Goal: Information Seeking & Learning: Learn about a topic

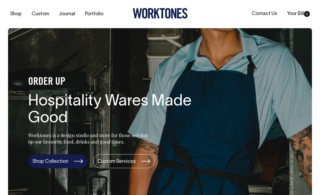
click at [65, 158] on link "Shop Collection" at bounding box center [57, 161] width 59 height 14
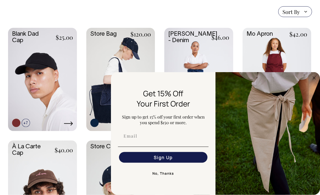
scroll to position [130, 0]
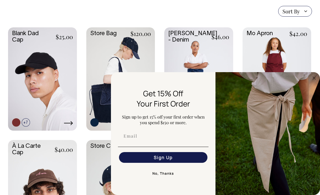
click at [311, 99] on img "FLYOUT Form" at bounding box center [268, 133] width 105 height 123
click at [311, 81] on icon "Close dialog" at bounding box center [314, 78] width 6 height 6
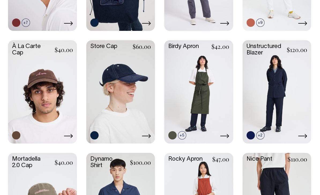
scroll to position [229, 0]
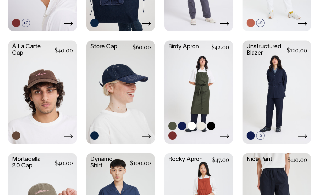
click at [207, 96] on link at bounding box center [198, 92] width 69 height 102
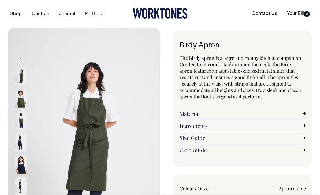
click at [303, 116] on link "Material" at bounding box center [243, 114] width 126 height 6
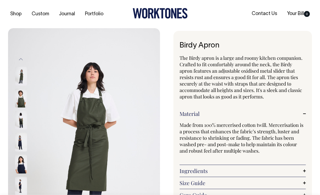
click at [303, 115] on link "Material" at bounding box center [243, 114] width 126 height 6
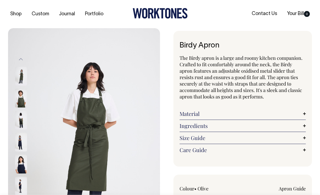
click at [18, 98] on img at bounding box center [21, 98] width 12 height 19
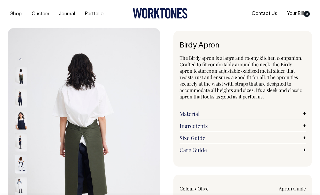
click at [18, 161] on img at bounding box center [21, 164] width 12 height 19
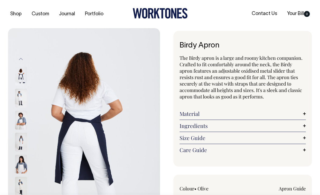
click at [19, 124] on img at bounding box center [21, 120] width 12 height 19
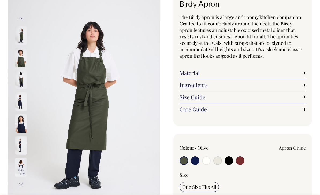
radio input "true"
click at [19, 163] on img at bounding box center [21, 167] width 12 height 19
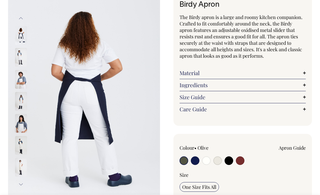
click at [18, 164] on img at bounding box center [21, 167] width 12 height 19
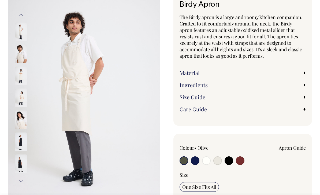
click at [20, 96] on img at bounding box center [21, 98] width 12 height 19
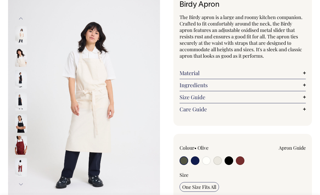
click at [17, 127] on img at bounding box center [21, 123] width 12 height 19
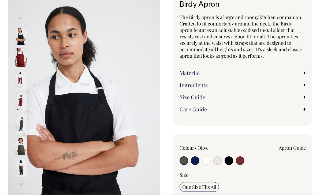
click at [17, 81] on img at bounding box center [21, 79] width 12 height 19
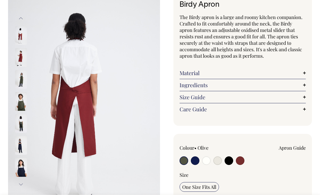
click at [17, 126] on img at bounding box center [21, 123] width 12 height 19
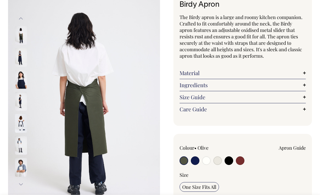
click at [304, 98] on link "Size Guide" at bounding box center [243, 97] width 126 height 6
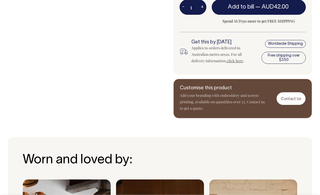
scroll to position [376, 0]
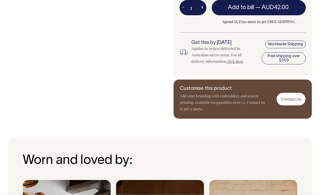
click at [239, 62] on link "click here" at bounding box center [235, 61] width 16 height 5
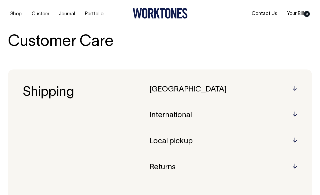
click at [297, 91] on h5 "[GEOGRAPHIC_DATA]" at bounding box center [224, 90] width 148 height 8
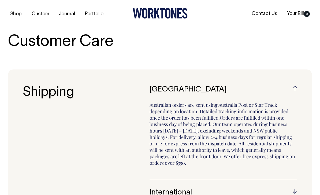
click at [295, 90] on h5 "[GEOGRAPHIC_DATA]" at bounding box center [224, 90] width 148 height 8
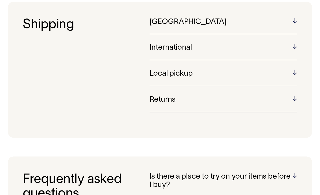
click at [294, 101] on h5 "Returns" at bounding box center [224, 100] width 148 height 8
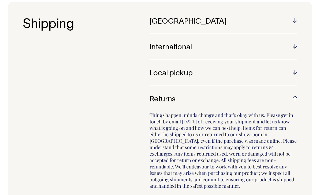
click at [295, 100] on h5 "Returns" at bounding box center [224, 100] width 148 height 8
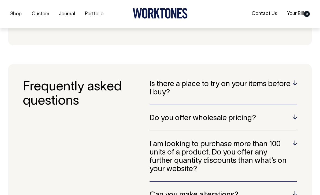
scroll to position [165, 0]
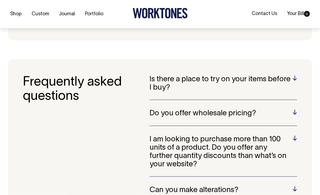
click at [295, 80] on h5 "Is there a place to try on your items before I buy?" at bounding box center [224, 83] width 148 height 17
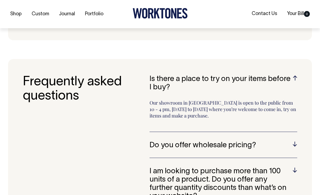
click at [295, 82] on h5 "Is there a place to try on your items before I buy?" at bounding box center [224, 83] width 148 height 17
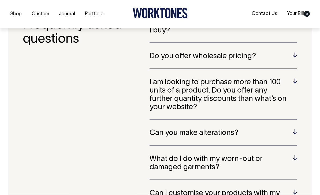
click at [297, 79] on h5 "I am looking to purchase more than 100 units of a product. Do you offer any fur…" at bounding box center [224, 94] width 148 height 33
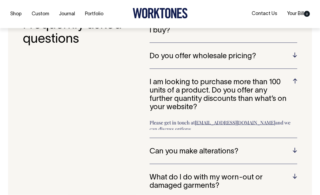
scroll to position [222, 0]
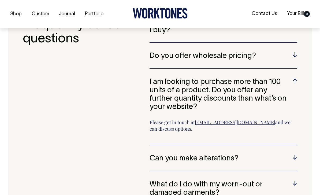
click at [297, 78] on h5 "I am looking to purchase more than 100 units of a product. Do you offer any fur…" at bounding box center [224, 94] width 148 height 33
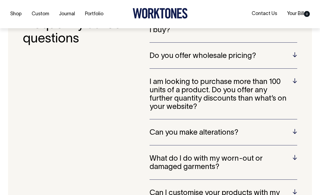
click at [297, 129] on h5 "Can you make alterations?" at bounding box center [224, 133] width 148 height 8
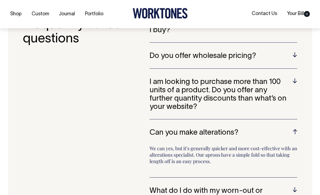
click at [296, 129] on h5 "Can you make alterations?" at bounding box center [224, 133] width 148 height 8
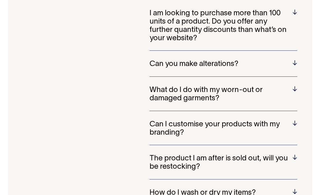
scroll to position [290, 0]
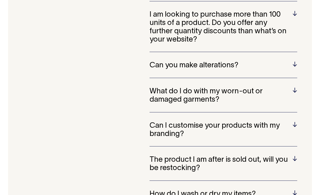
click at [297, 89] on h5 "What do I do with my worn-out or damaged garments?" at bounding box center [224, 95] width 148 height 17
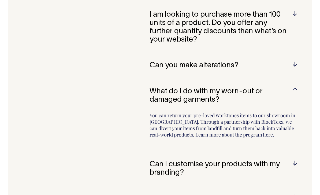
click at [297, 88] on h5 "What do I do with my worn-out or damaged garments?" at bounding box center [224, 95] width 148 height 17
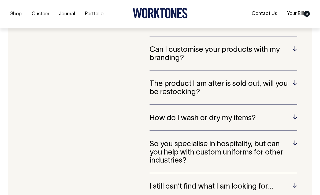
scroll to position [366, 0]
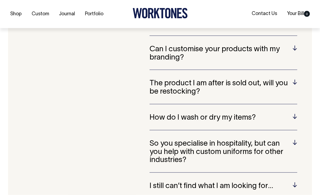
click at [296, 108] on div "Is there a place to try on your items before I buy? Our showroom in Surry Hills…" at bounding box center [224, 41] width 148 height 334
click at [296, 114] on h5 "How do I wash or dry my items?" at bounding box center [224, 118] width 148 height 8
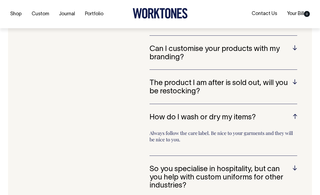
click at [293, 113] on h5 "How do I wash or dry my items?" at bounding box center [224, 117] width 148 height 8
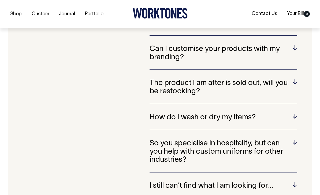
click at [297, 141] on h5 "So you specialise in hospitality, but can you help with custom uniforms for oth…" at bounding box center [224, 151] width 148 height 25
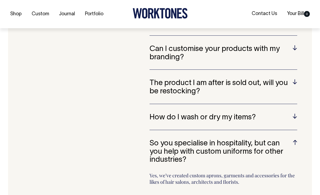
click at [294, 140] on h5 "So you specialise in hospitality, but can you help with custom uniforms for oth…" at bounding box center [224, 151] width 148 height 25
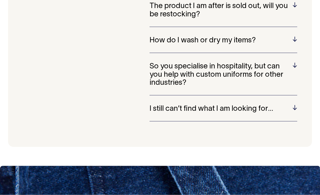
scroll to position [443, 0]
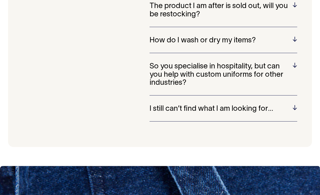
click at [295, 105] on h5 "I still can’t find what I am looking for…" at bounding box center [224, 109] width 148 height 8
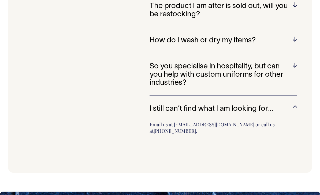
click at [296, 105] on h5 "I still can’t find what I am looking for…" at bounding box center [224, 109] width 148 height 8
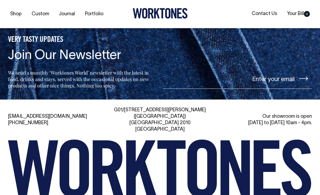
scroll to position [631, 0]
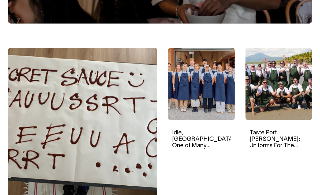
scroll to position [139, 0]
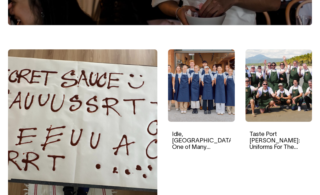
click at [208, 141] on link "Idle, [GEOGRAPHIC_DATA]: One of Many Collaborations with Anyday Hospitality" at bounding box center [204, 147] width 64 height 31
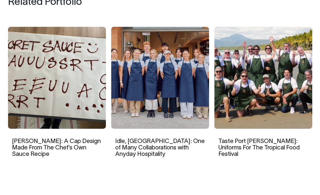
scroll to position [2246, 0]
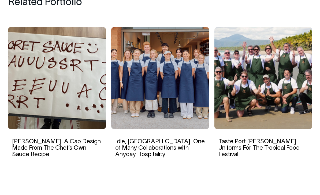
click at [42, 83] on img at bounding box center [57, 78] width 98 height 102
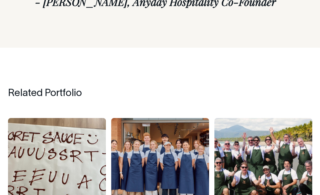
scroll to position [2263, 0]
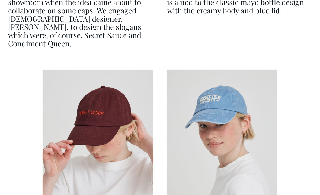
scroll to position [1191, 0]
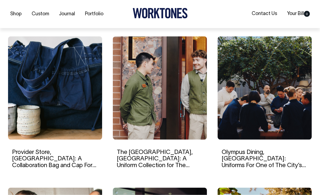
scroll to position [347, 0]
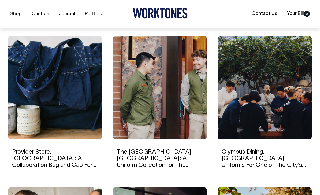
click at [240, 112] on img at bounding box center [265, 87] width 94 height 103
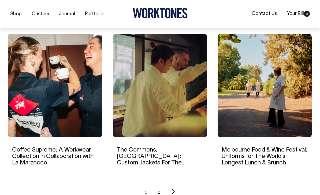
scroll to position [501, 0]
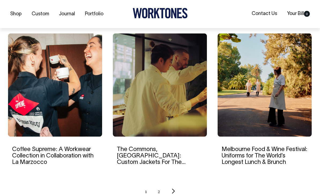
click at [39, 80] on img at bounding box center [55, 85] width 94 height 103
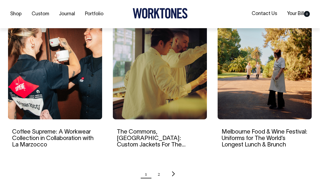
click at [171, 85] on img at bounding box center [160, 67] width 94 height 103
click at [264, 91] on img at bounding box center [265, 67] width 94 height 103
click at [159, 173] on link "2" at bounding box center [159, 173] width 2 height 13
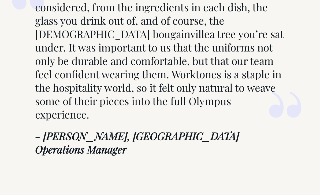
scroll to position [1893, 0]
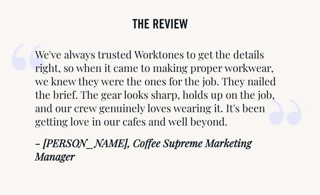
scroll to position [2094, 0]
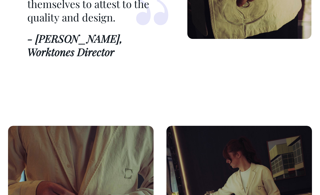
scroll to position [2349, 0]
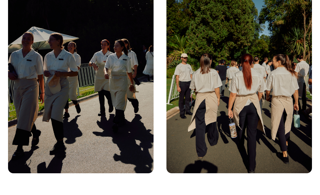
scroll to position [2226, 0]
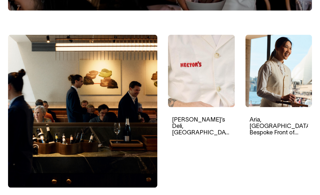
scroll to position [157, 0]
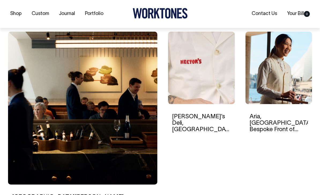
click at [126, 163] on img at bounding box center [82, 108] width 149 height 153
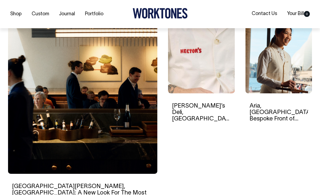
scroll to position [171, 0]
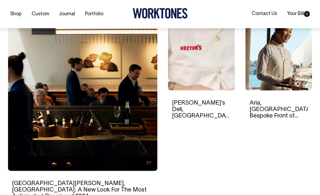
click at [211, 89] on img at bounding box center [201, 54] width 67 height 72
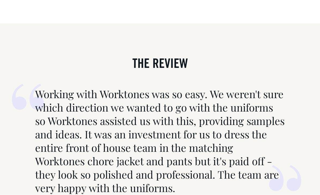
scroll to position [2991, 0]
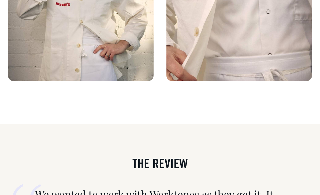
scroll to position [2144, 0]
